Goal: Transaction & Acquisition: Purchase product/service

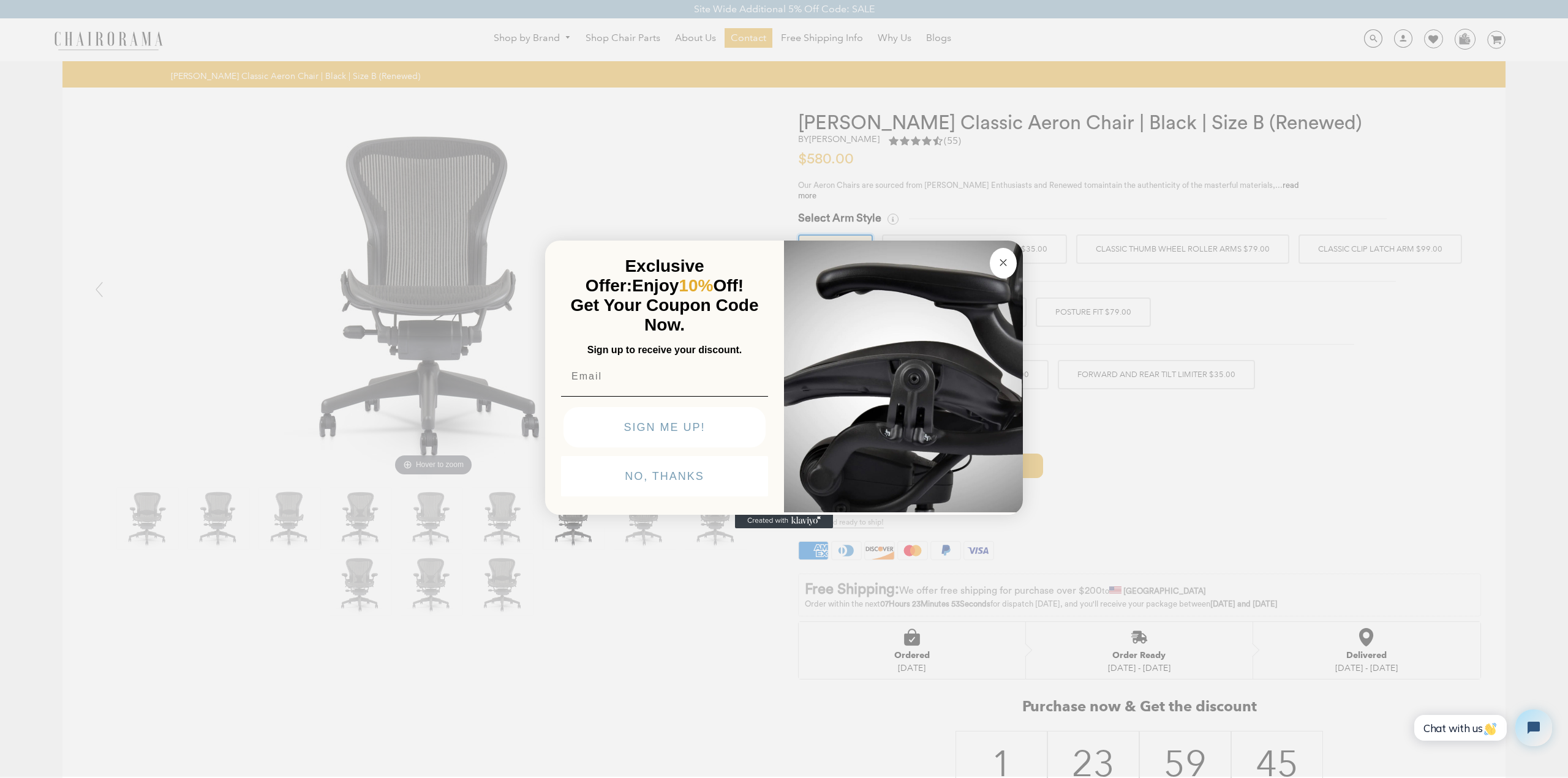
click at [996, 258] on icon "Close dialog" at bounding box center [1003, 263] width 15 height 15
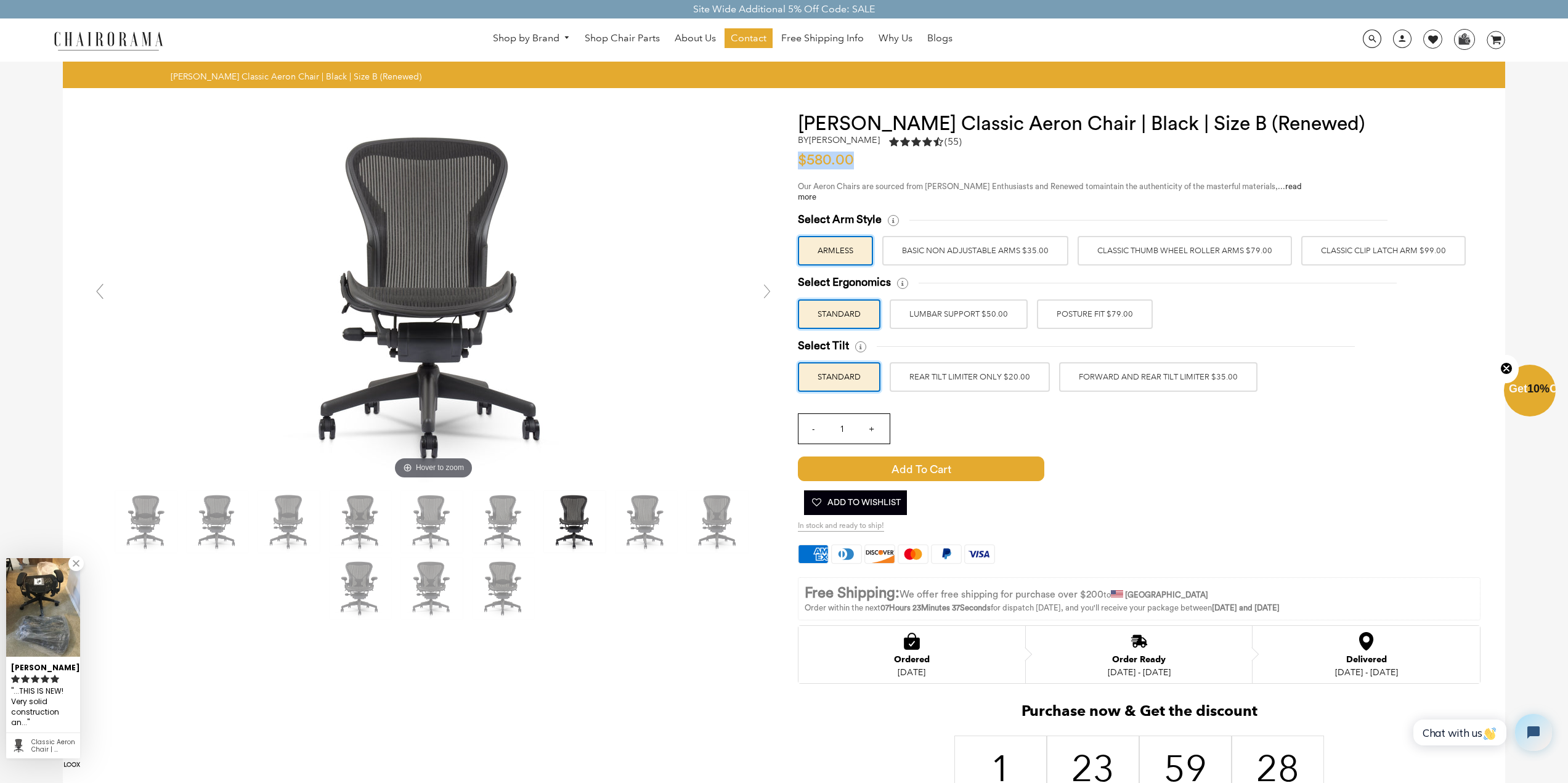
drag, startPoint x: 866, startPoint y: 164, endPoint x: 795, endPoint y: 158, distance: 71.3
click at [795, 158] on div "[PERSON_NAME] Classic Aeron Chair | Black | Size B (Renewed) by [PERSON_NAME] 4…" at bounding box center [1130, 502] width 701 height 779
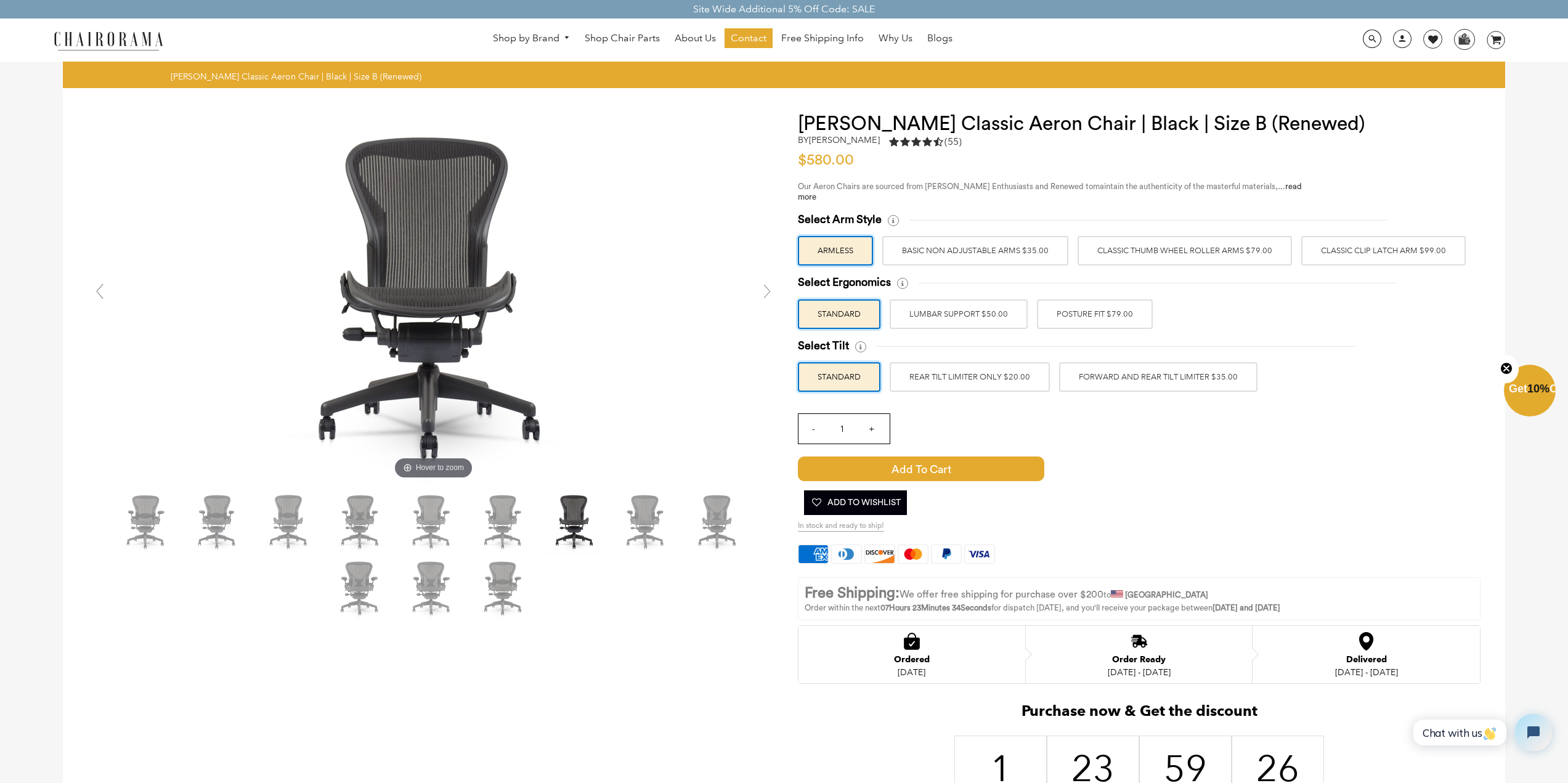
click at [1246, 196] on p "Our Aeron Chairs are sourced from [PERSON_NAME] Enthusiasts and Renewed to main…" at bounding box center [1054, 192] width 512 height 21
click at [148, 523] on img at bounding box center [146, 522] width 62 height 62
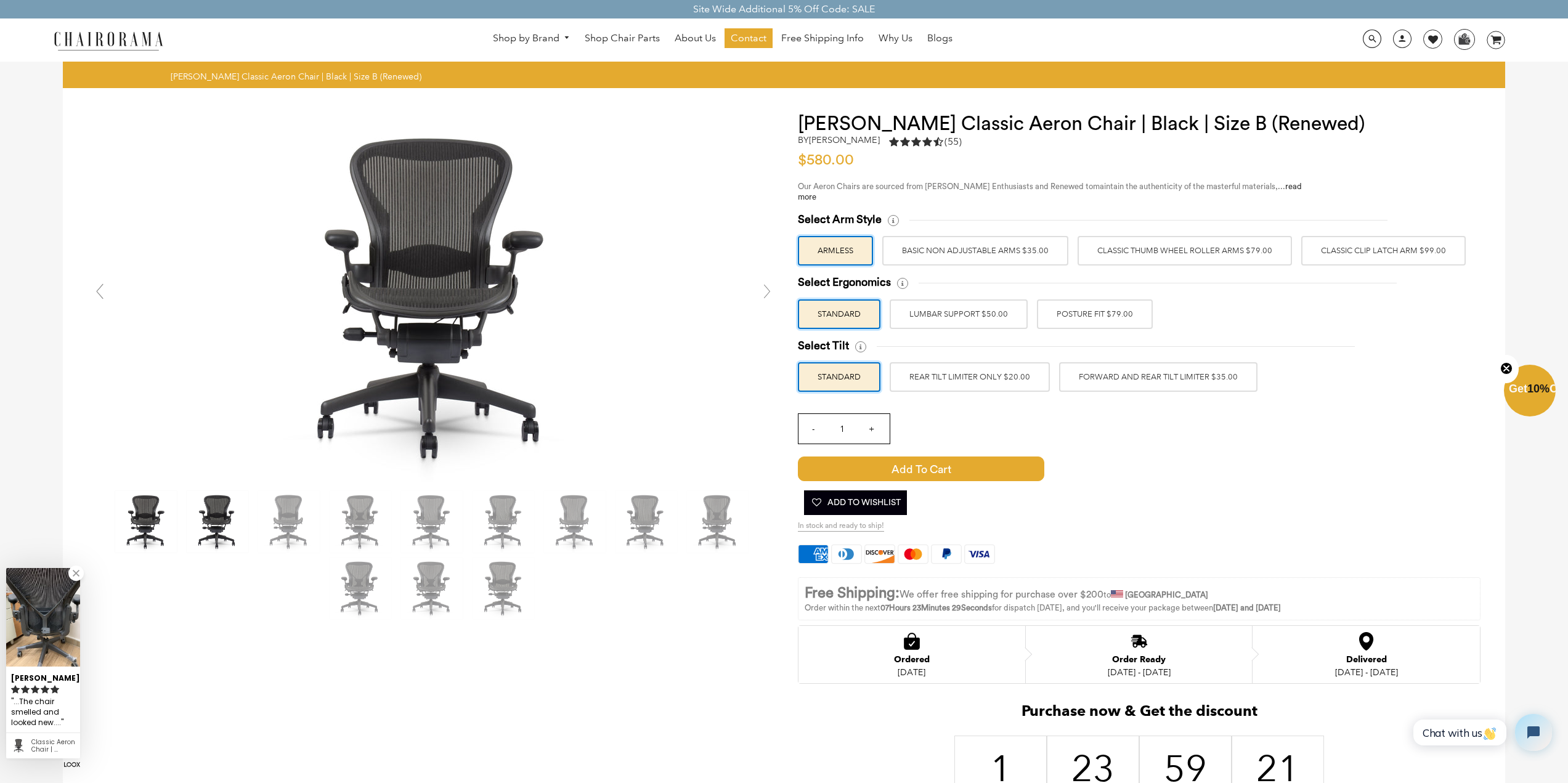
click at [221, 517] on img at bounding box center [218, 522] width 62 height 62
click at [469, 501] on div at bounding box center [433, 555] width 692 height 133
click at [446, 517] on img at bounding box center [432, 522] width 62 height 62
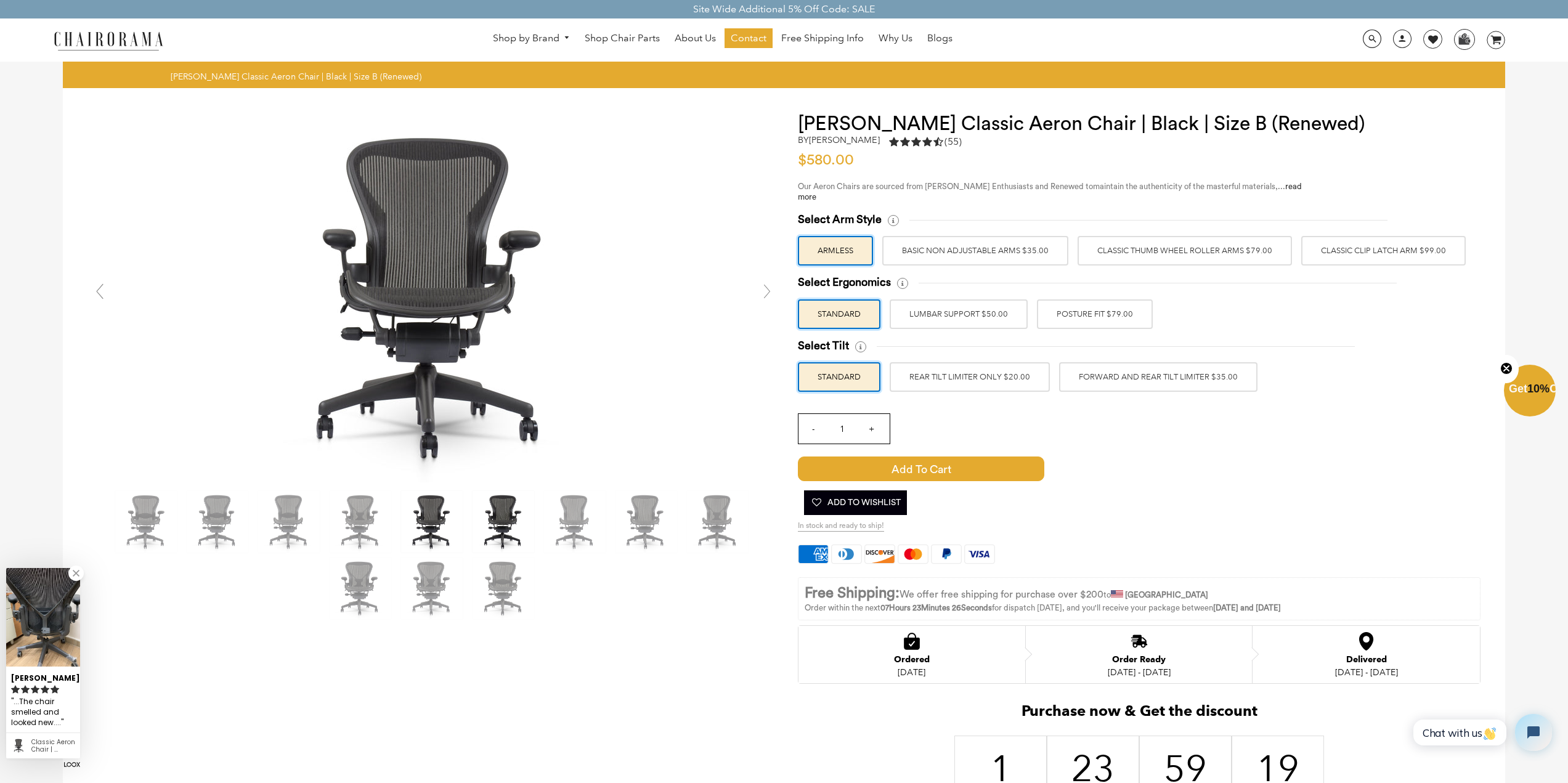
click at [529, 527] on img at bounding box center [504, 522] width 62 height 62
